Goal: Information Seeking & Learning: Learn about a topic

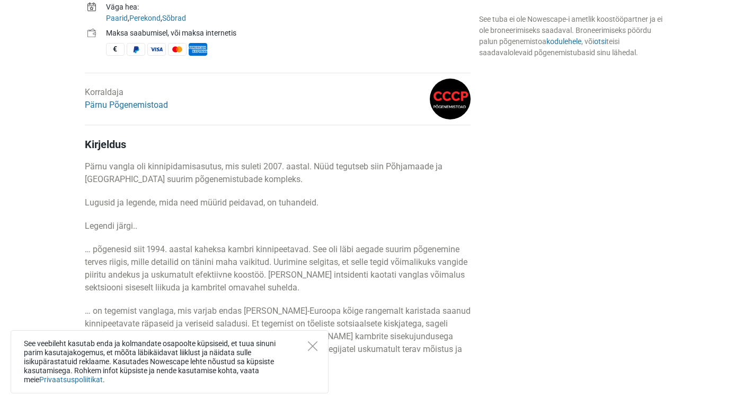
scroll to position [414, 0]
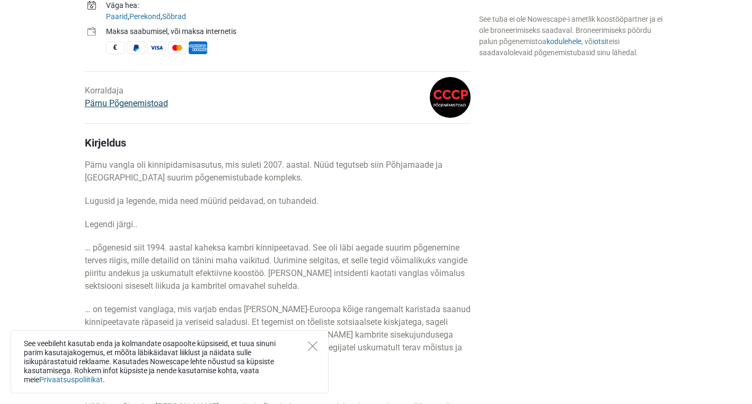
click at [159, 106] on link "Pärnu Põgenemistoad" at bounding box center [126, 103] width 83 height 10
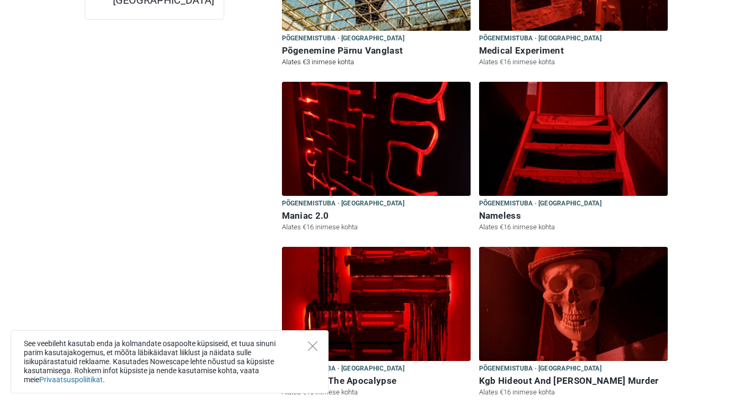
scroll to position [232, 0]
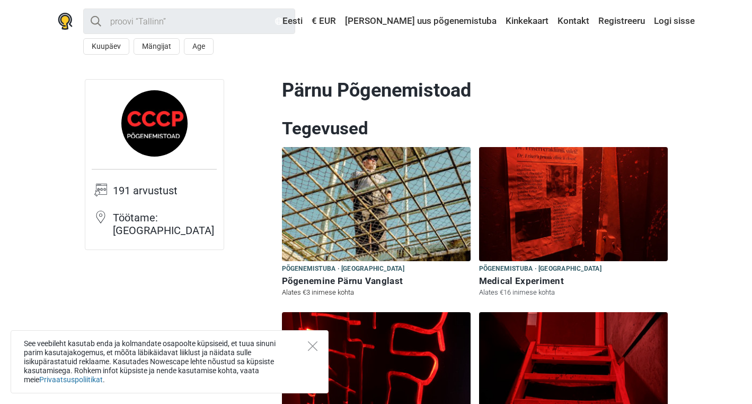
click at [353, 267] on span "Põgenemistuba · [GEOGRAPHIC_DATA]" at bounding box center [343, 269] width 122 height 12
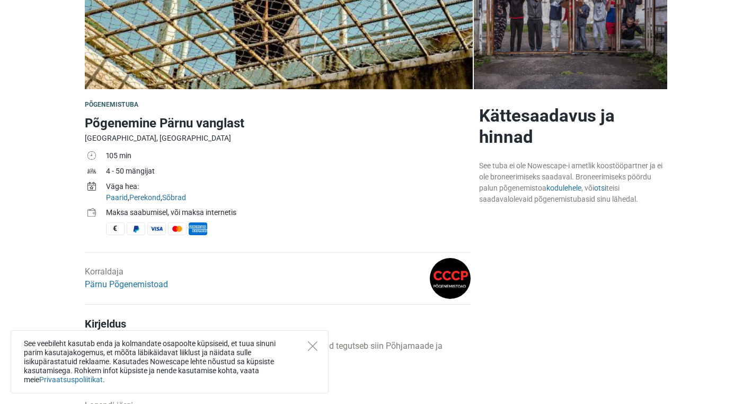
scroll to position [130, 0]
